Goal: Transaction & Acquisition: Purchase product/service

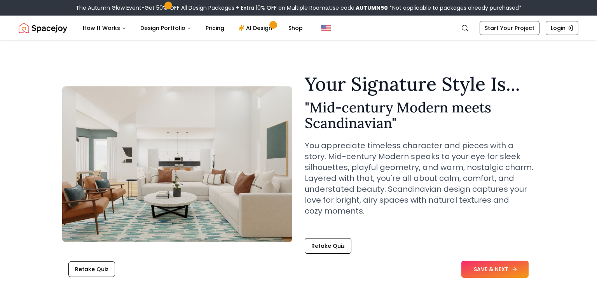
click at [487, 271] on button "SAVE & NEXT" at bounding box center [494, 268] width 67 height 17
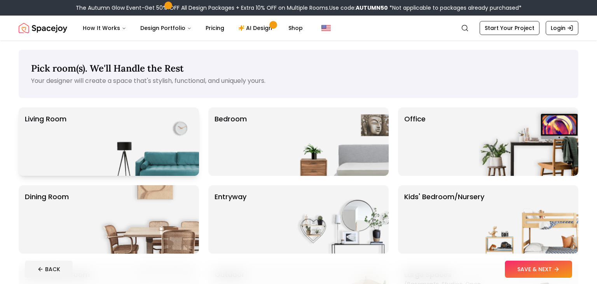
click at [136, 128] on img at bounding box center [148, 141] width 99 height 68
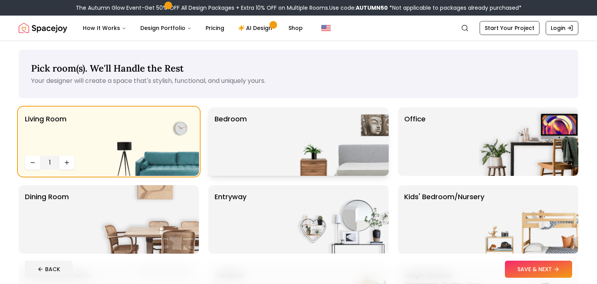
click at [295, 159] on img at bounding box center [338, 141] width 99 height 68
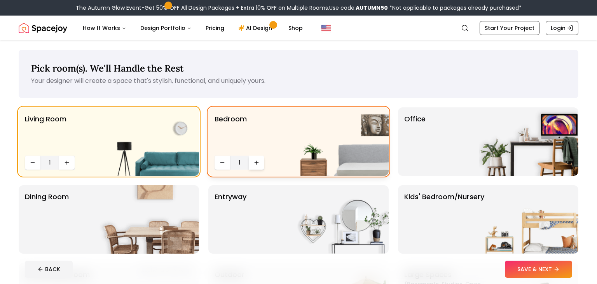
click at [255, 162] on icon "Increase quantity" at bounding box center [256, 162] width 6 height 6
click at [414, 139] on p "Office" at bounding box center [414, 141] width 21 height 56
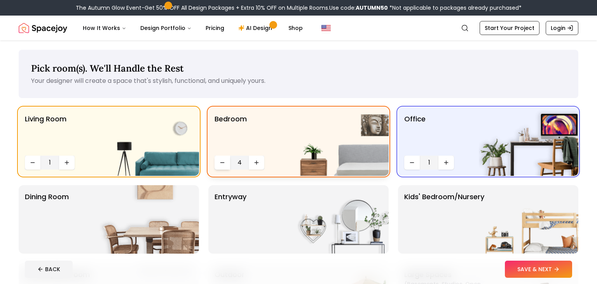
click at [228, 162] on button "Decrease quantity" at bounding box center [222, 162] width 16 height 14
click at [488, 216] on img at bounding box center [527, 219] width 99 height 68
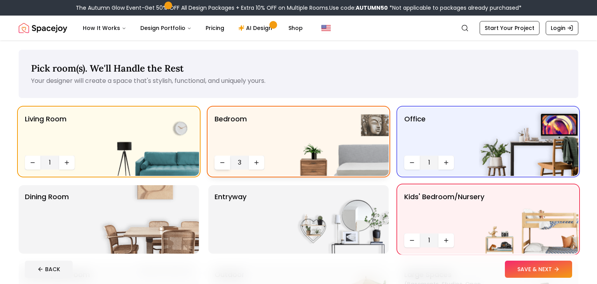
click at [216, 163] on button "Decrease quantity" at bounding box center [222, 162] width 16 height 14
click at [441, 240] on button "Increase quantity" at bounding box center [446, 240] width 16 height 14
click at [99, 193] on img at bounding box center [148, 219] width 99 height 68
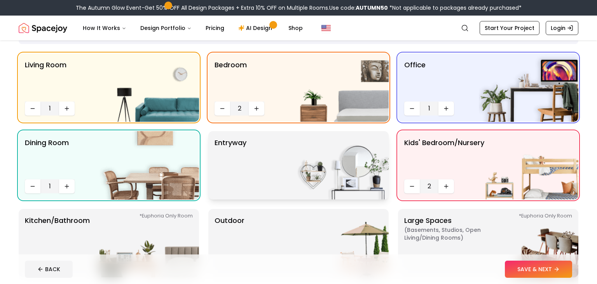
scroll to position [56, 0]
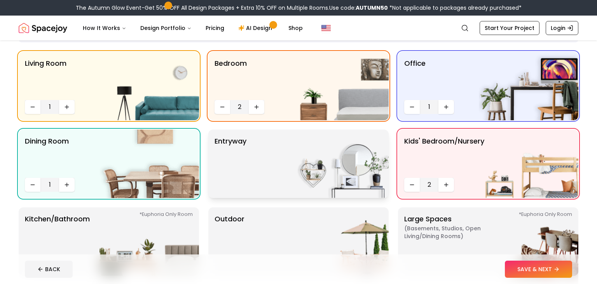
click at [224, 155] on p "entryway" at bounding box center [230, 164] width 32 height 56
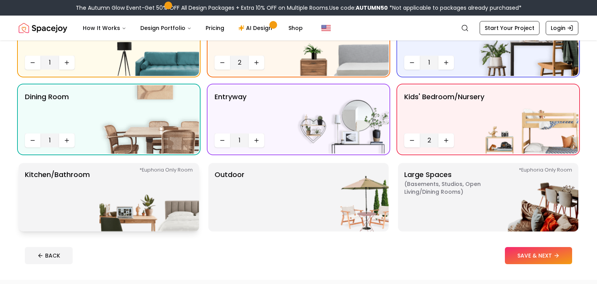
scroll to position [102, 0]
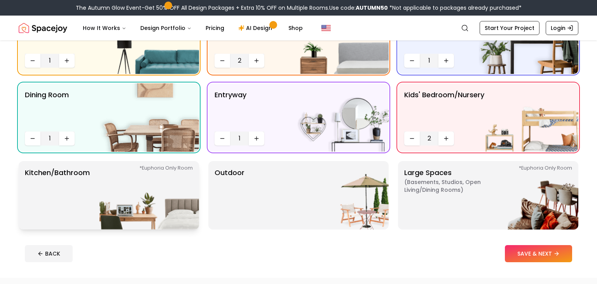
click at [85, 202] on p "Kitchen/Bathroom *Euphoria Only Room" at bounding box center [57, 195] width 65 height 56
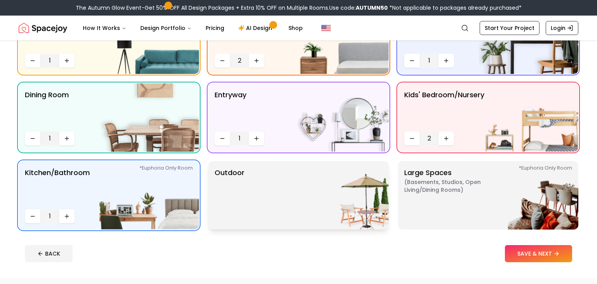
click at [254, 211] on div "Outdoor" at bounding box center [298, 195] width 180 height 68
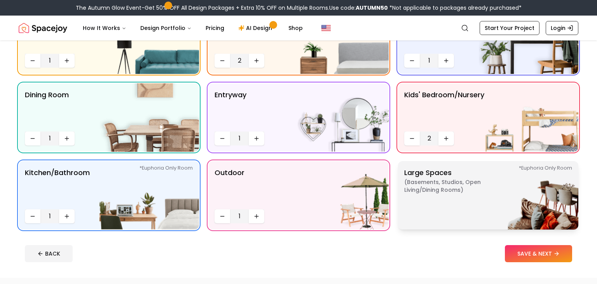
click at [504, 212] on img at bounding box center [527, 195] width 99 height 68
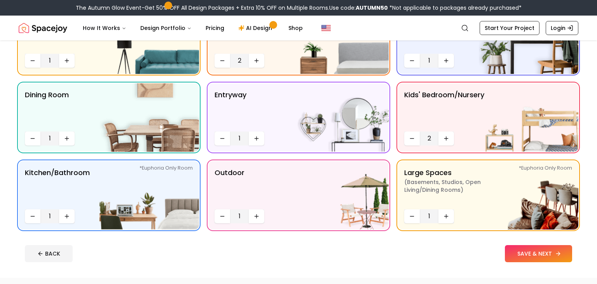
click at [530, 258] on button "SAVE & NEXT" at bounding box center [537, 253] width 67 height 17
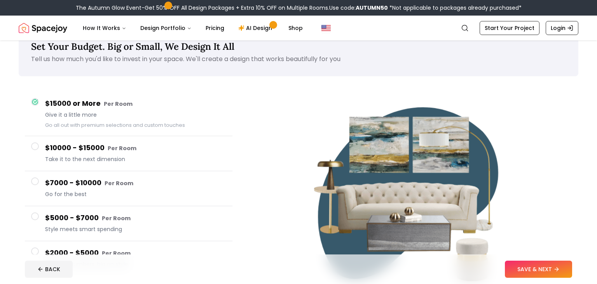
scroll to position [23, 0]
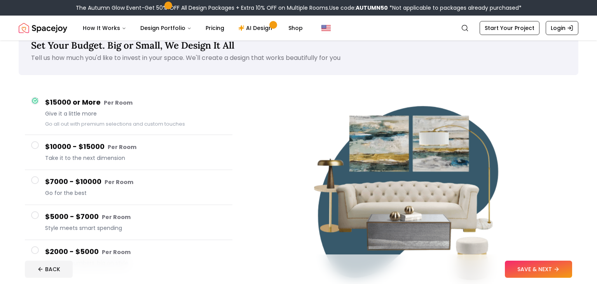
click at [36, 141] on span at bounding box center [35, 145] width 8 height 8
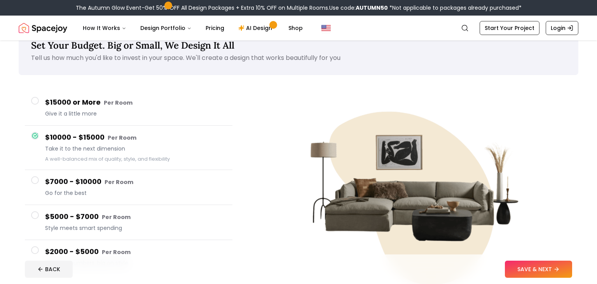
click at [46, 107] on h4 "$15000 or More Per Room" at bounding box center [135, 102] width 181 height 11
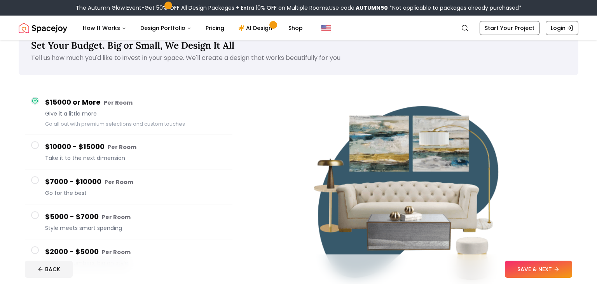
click at [79, 143] on h4 "$10000 - $15000 Per Room" at bounding box center [135, 146] width 181 height 11
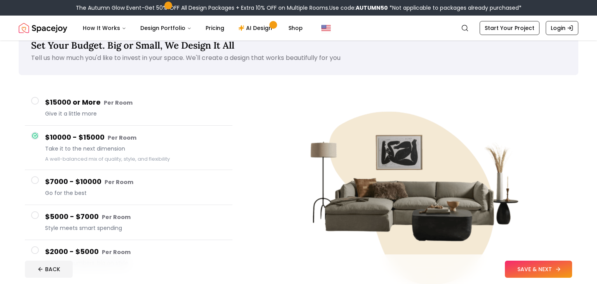
click at [516, 269] on button "SAVE & NEXT" at bounding box center [537, 268] width 67 height 17
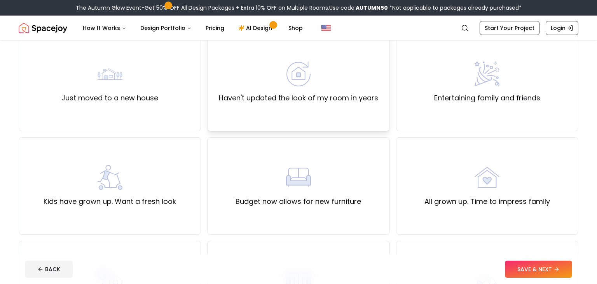
scroll to position [75, 0]
click at [452, 172] on div "All grown up. Time to impress family" at bounding box center [486, 185] width 125 height 42
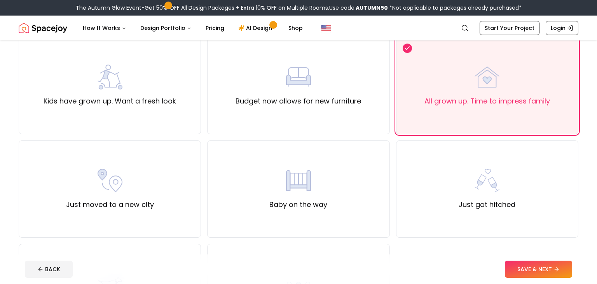
scroll to position [175, 0]
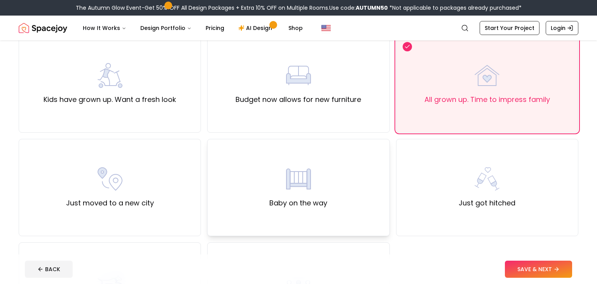
click at [367, 195] on div "Baby on the way" at bounding box center [298, 187] width 182 height 97
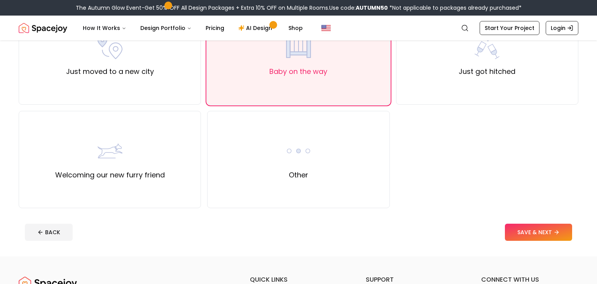
scroll to position [308, 0]
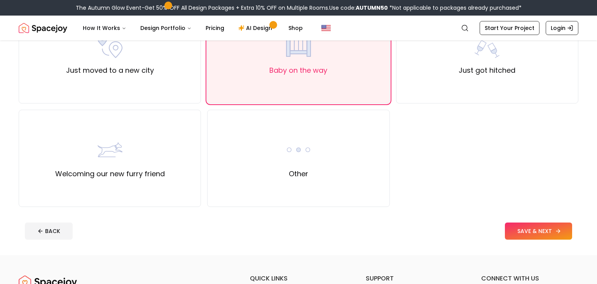
click at [528, 233] on button "SAVE & NEXT" at bounding box center [537, 230] width 67 height 17
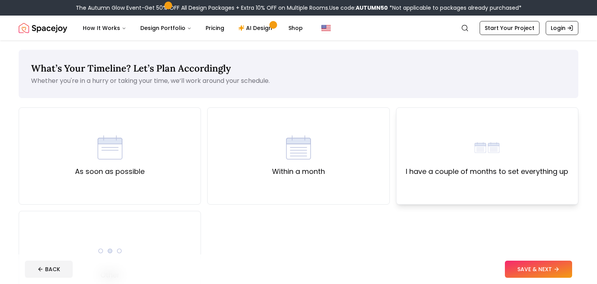
click at [464, 139] on div "I have a couple of months to set everything up" at bounding box center [486, 156] width 162 height 42
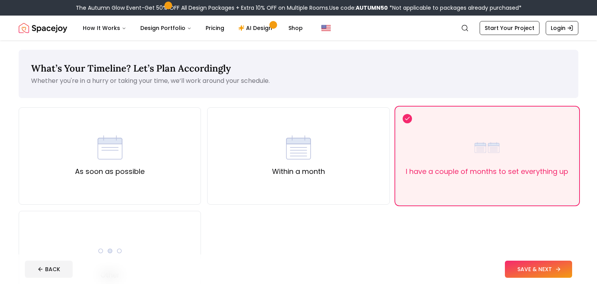
click at [518, 264] on button "SAVE & NEXT" at bounding box center [537, 268] width 67 height 17
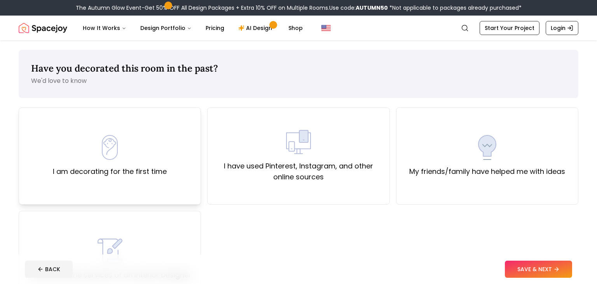
click at [128, 129] on div "I am decorating for the first time" at bounding box center [110, 155] width 182 height 97
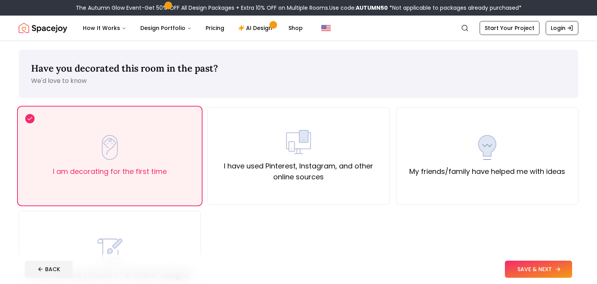
click at [525, 269] on button "SAVE & NEXT" at bounding box center [537, 268] width 67 height 17
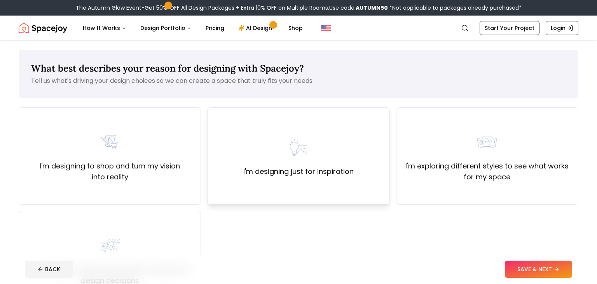
click at [291, 140] on img at bounding box center [298, 147] width 25 height 25
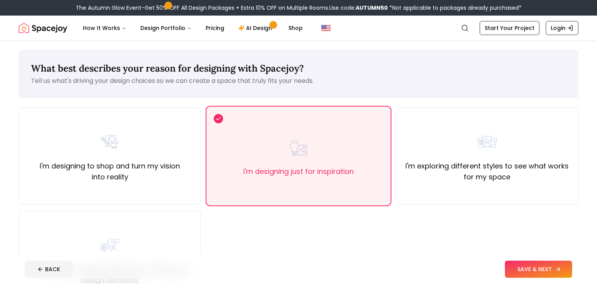
click at [524, 261] on button "SAVE & NEXT" at bounding box center [537, 268] width 67 height 17
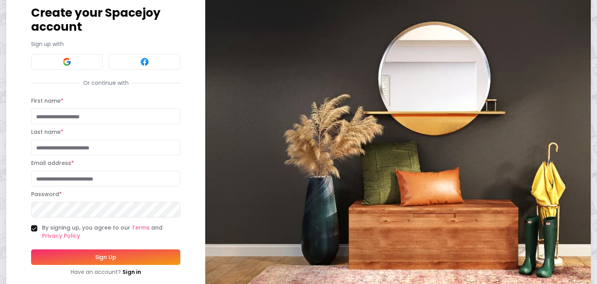
scroll to position [45, 0]
